Goal: Book appointment/travel/reservation

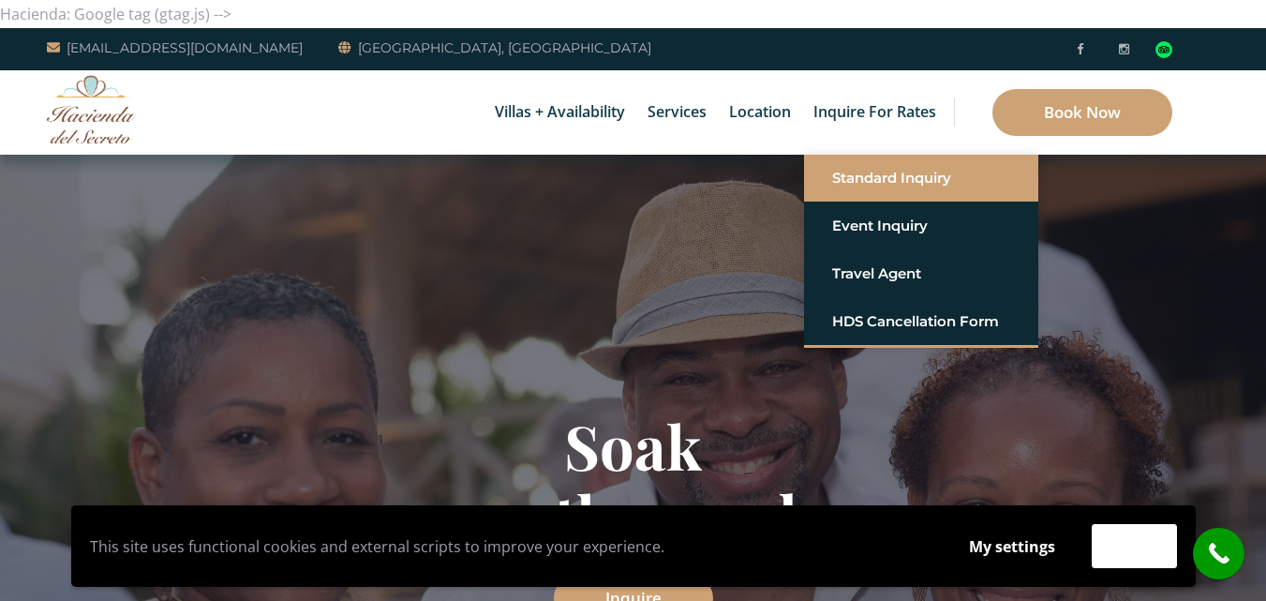
click at [858, 165] on link "Standard Inquiry" at bounding box center [921, 178] width 178 height 34
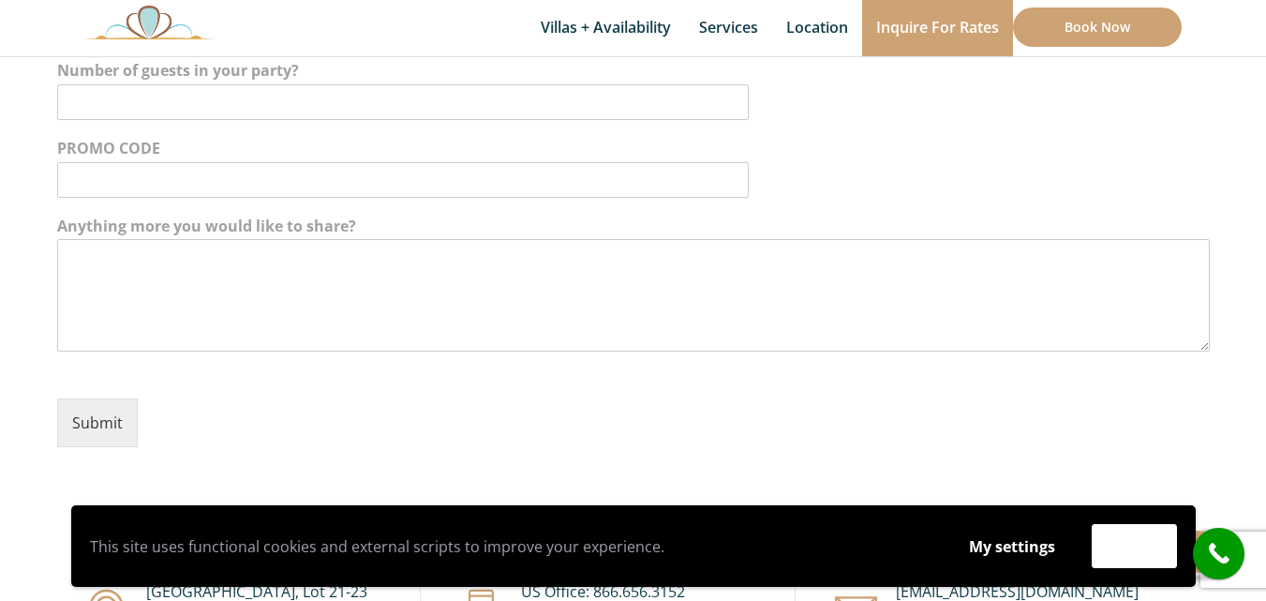
scroll to position [656, 0]
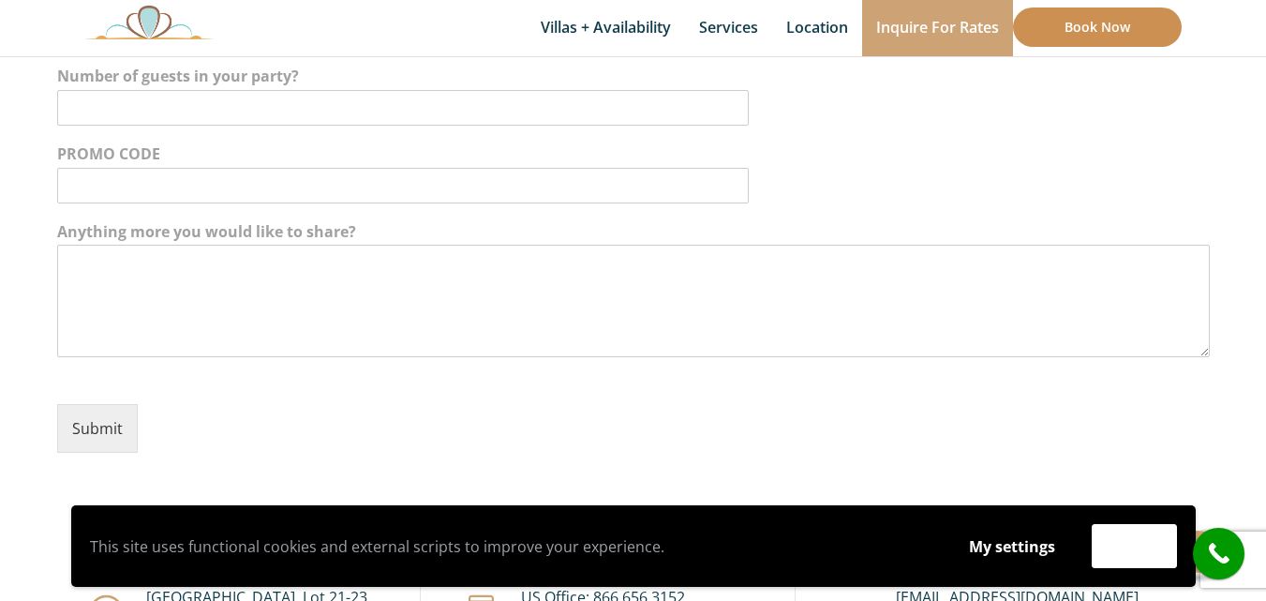
click at [1131, 23] on link "Book Now" at bounding box center [1097, 26] width 169 height 39
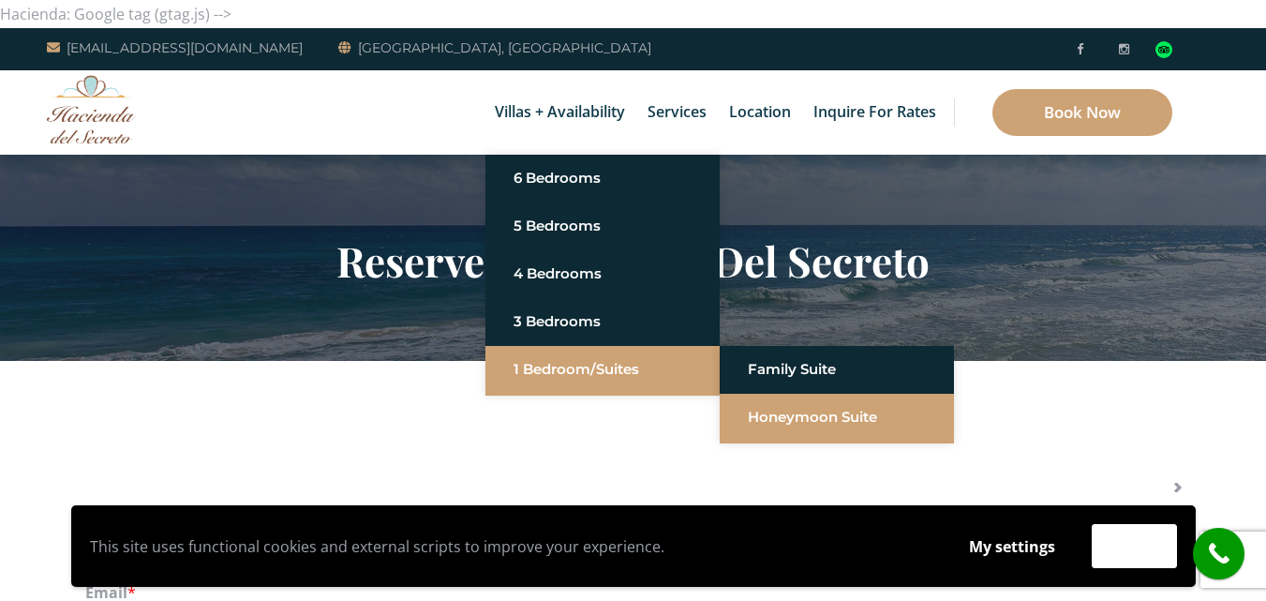
click at [787, 415] on link "Honeymoon Suite" at bounding box center [837, 417] width 178 height 34
